Goal: Information Seeking & Learning: Learn about a topic

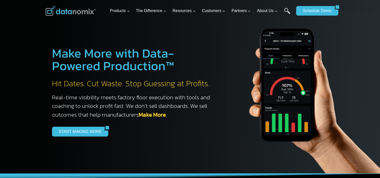
click at [89, 13] on img at bounding box center [70, 11] width 50 height 10
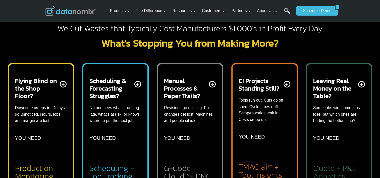
scroll to position [201, 0]
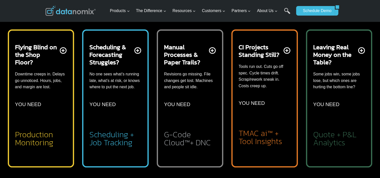
click at [49, 77] on p "Downtime creeps in. Delays go unnoticed. Hours, jobs, and margin are lost." at bounding box center [41, 80] width 52 height 19
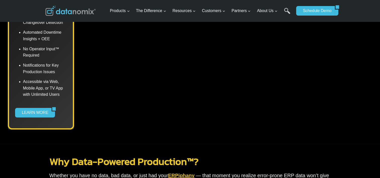
scroll to position [435, 0]
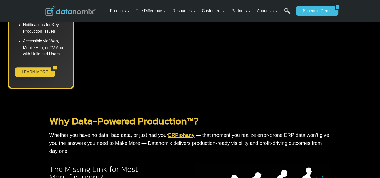
click at [40, 73] on link "LEARN MORE" at bounding box center [33, 72] width 37 height 10
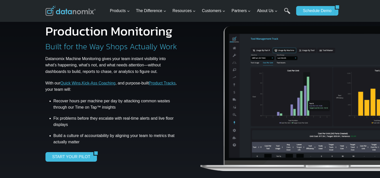
scroll to position [13, 0]
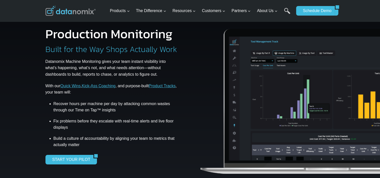
click at [150, 73] on p "Datanomix Machine Monitoring gives your team instant visibility into what’s hap…" at bounding box center [111, 67] width 133 height 19
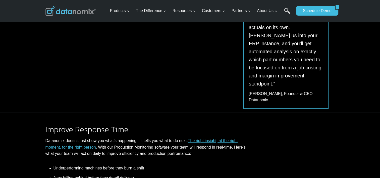
scroll to position [348, 0]
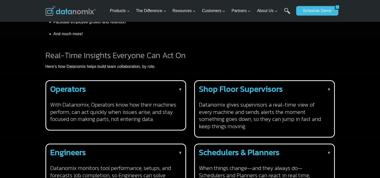
scroll to position [335, 0]
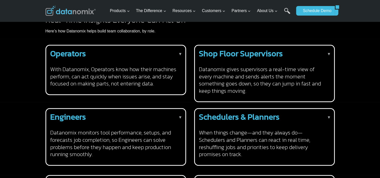
click at [180, 51] on p "▼" at bounding box center [180, 54] width 4 height 7
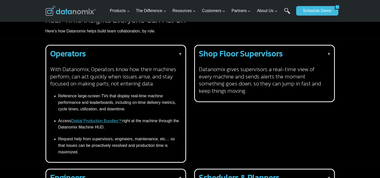
click at [328, 51] on p "▼" at bounding box center [329, 54] width 4 height 7
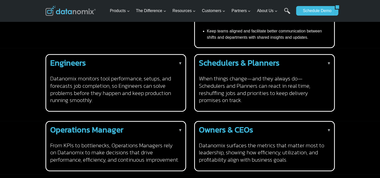
scroll to position [469, 0]
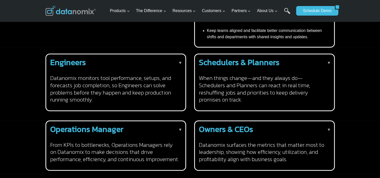
click at [181, 60] on p "▼" at bounding box center [180, 63] width 4 height 7
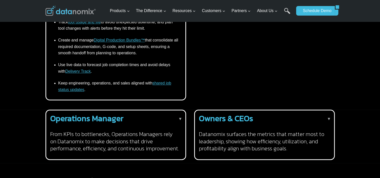
scroll to position [569, 0]
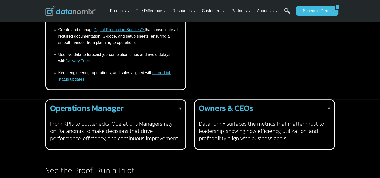
click at [180, 105] on p "▼" at bounding box center [180, 108] width 4 height 7
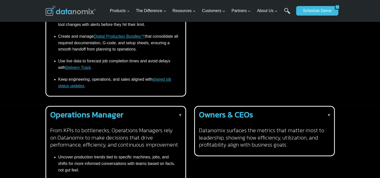
scroll to position [536, 0]
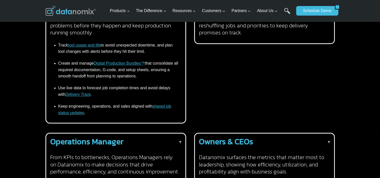
click at [329, 139] on p "▼" at bounding box center [329, 142] width 4 height 7
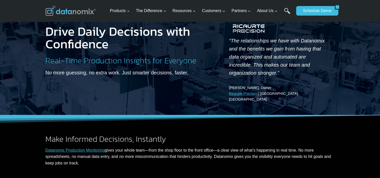
scroll to position [0, 0]
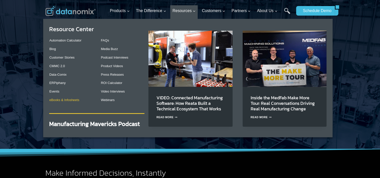
click at [74, 100] on link "eBooks & Infosheets" at bounding box center [64, 100] width 30 height 4
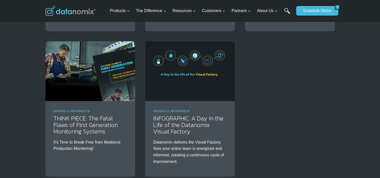
scroll to position [234, 0]
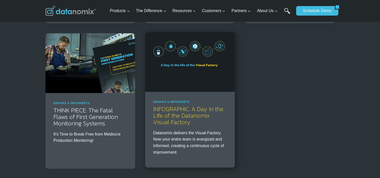
click at [185, 115] on link "INFOGRAPHIC: A Day in the Life of the Datanomix Visual Factory" at bounding box center [188, 115] width 70 height 22
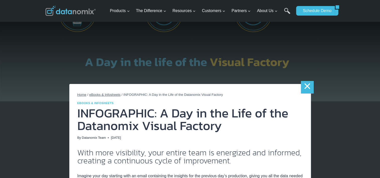
click at [308, 89] on link "×" at bounding box center [307, 87] width 13 height 13
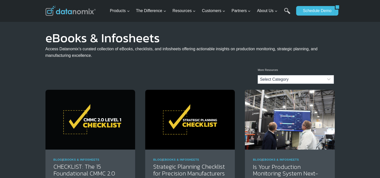
scroll to position [67, 0]
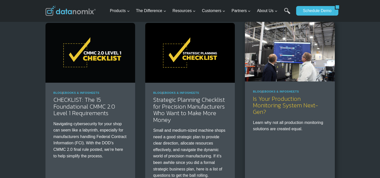
click at [286, 102] on link "Is Your Production Monitoring System Next-Gen?" at bounding box center [285, 105] width 65 height 22
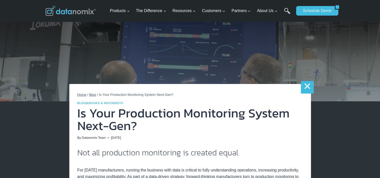
click at [309, 88] on link "×" at bounding box center [307, 87] width 13 height 13
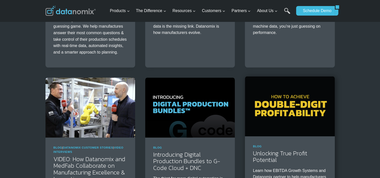
scroll to position [770, 0]
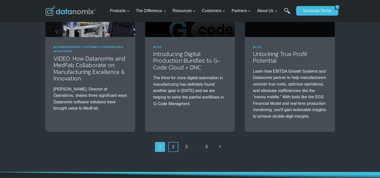
click at [175, 146] on link "2" at bounding box center [173, 147] width 10 height 10
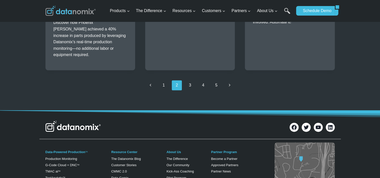
scroll to position [804, 0]
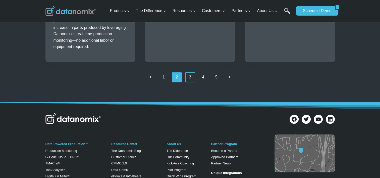
click at [190, 72] on link "3" at bounding box center [190, 77] width 10 height 10
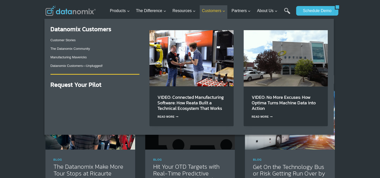
click at [223, 11] on icon "Expand" at bounding box center [224, 12] width 4 height 4
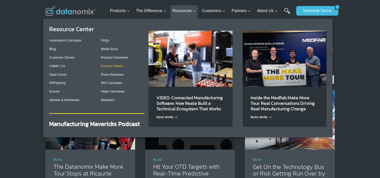
click at [120, 66] on link "Product Videos" at bounding box center [112, 66] width 22 height 4
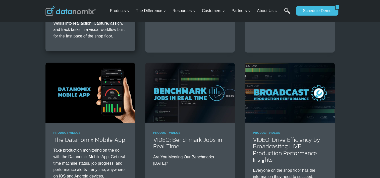
scroll to position [167, 0]
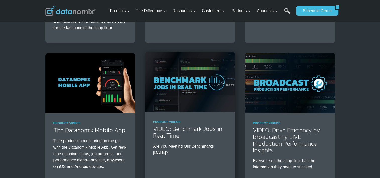
click at [183, 97] on img at bounding box center [190, 82] width 90 height 60
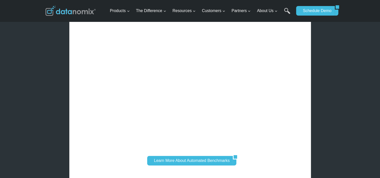
scroll to position [191, 0]
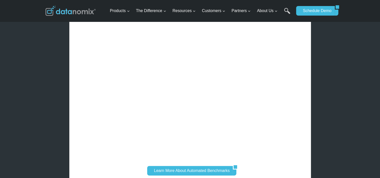
click at [359, 37] on div "× Home / Product Videos / VIDEO: Benchmark Jobs in Real Time Product Videos VID…" at bounding box center [190, 160] width 380 height 702
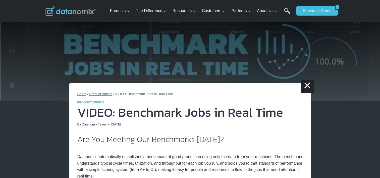
scroll to position [0, 0]
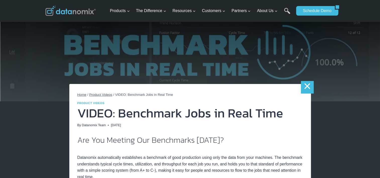
click at [309, 87] on link "×" at bounding box center [307, 87] width 13 height 13
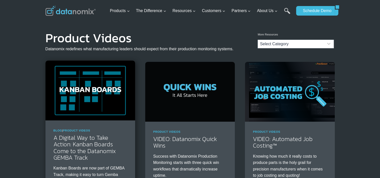
click at [108, 108] on img at bounding box center [90, 91] width 90 height 60
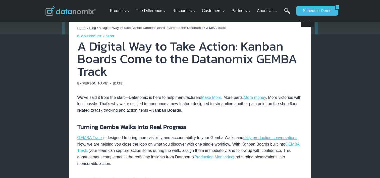
scroll to position [33, 0]
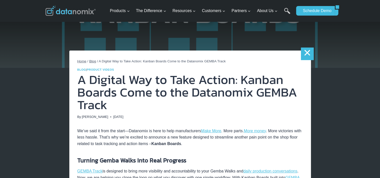
click at [305, 51] on link "×" at bounding box center [307, 53] width 13 height 13
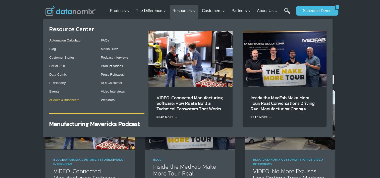
click at [70, 100] on link "eBooks & Infosheets" at bounding box center [64, 100] width 30 height 4
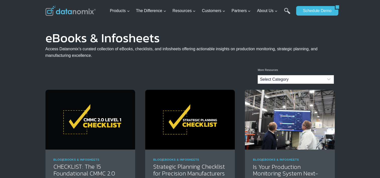
click at [330, 80] on select "Select Category Blog Datanomix Comix Datanomix Customer Stories Datanomix Custo…" at bounding box center [296, 79] width 76 height 9
select select "270"
click at [258, 75] on select "Select Category Blog Datanomix Comix Datanomix Customer Stories Datanomix Custo…" at bounding box center [296, 79] width 76 height 9
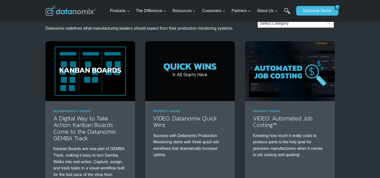
scroll to position [33, 0]
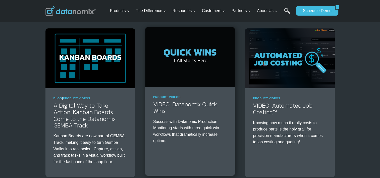
click at [197, 75] on img at bounding box center [190, 57] width 90 height 60
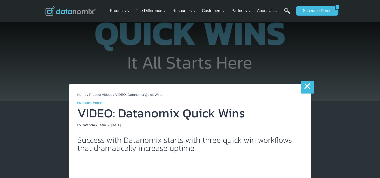
click at [308, 90] on link "×" at bounding box center [307, 87] width 13 height 13
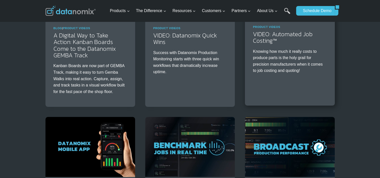
scroll to position [167, 0]
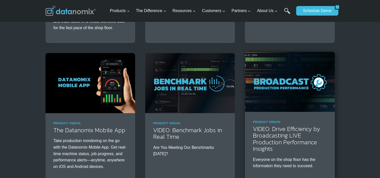
click at [298, 95] on img at bounding box center [290, 82] width 90 height 60
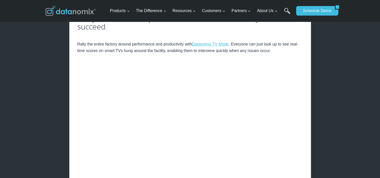
scroll to position [167, 0]
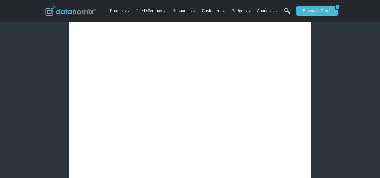
click at [110, 169] on div at bounding box center [190, 169] width 226 height 13
click at [79, 166] on div at bounding box center [190, 169] width 226 height 13
click at [230, 166] on div at bounding box center [190, 169] width 226 height 13
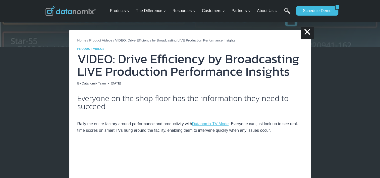
scroll to position [33, 0]
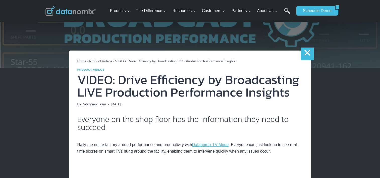
click at [305, 55] on link "×" at bounding box center [307, 53] width 13 height 13
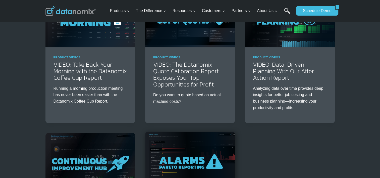
scroll to position [335, 0]
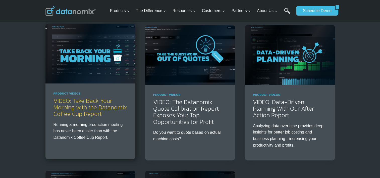
click at [93, 108] on link "VIDEO: Take Back Your Morning with the Datanomix Coffee Cup Report" at bounding box center [90, 107] width 73 height 22
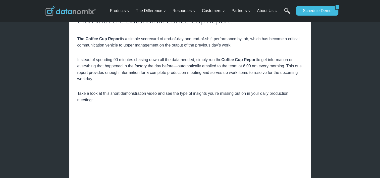
scroll to position [51, 0]
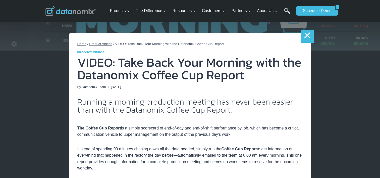
click at [306, 38] on link "×" at bounding box center [307, 36] width 13 height 13
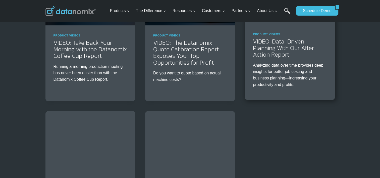
scroll to position [469, 0]
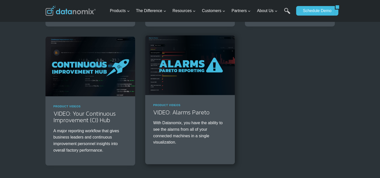
click at [171, 81] on img at bounding box center [190, 65] width 90 height 60
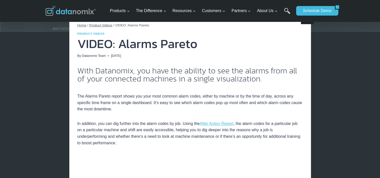
scroll to position [33, 0]
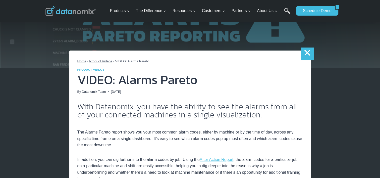
click at [307, 55] on link "×" at bounding box center [307, 53] width 13 height 13
